Goal: Check status: Check status

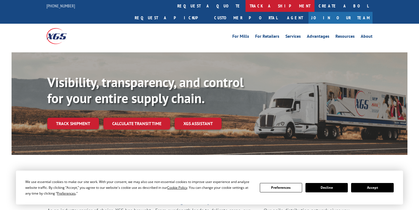
click at [246, 8] on link "track a shipment" at bounding box center [280, 6] width 69 height 12
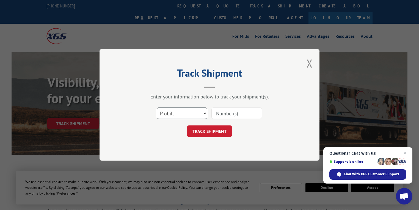
click at [166, 109] on select "Select category... Probill BOL PO" at bounding box center [182, 114] width 51 height 12
select select "po"
click at [157, 108] on select "Select category... Probill BOL PO" at bounding box center [182, 114] width 51 height 12
click at [218, 113] on input at bounding box center [237, 114] width 51 height 12
paste input "69468179"
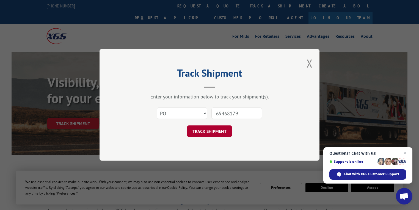
type input "69468179"
click at [219, 134] on button "TRACK SHIPMENT" at bounding box center [209, 131] width 45 height 12
